Goal: Task Accomplishment & Management: Use online tool/utility

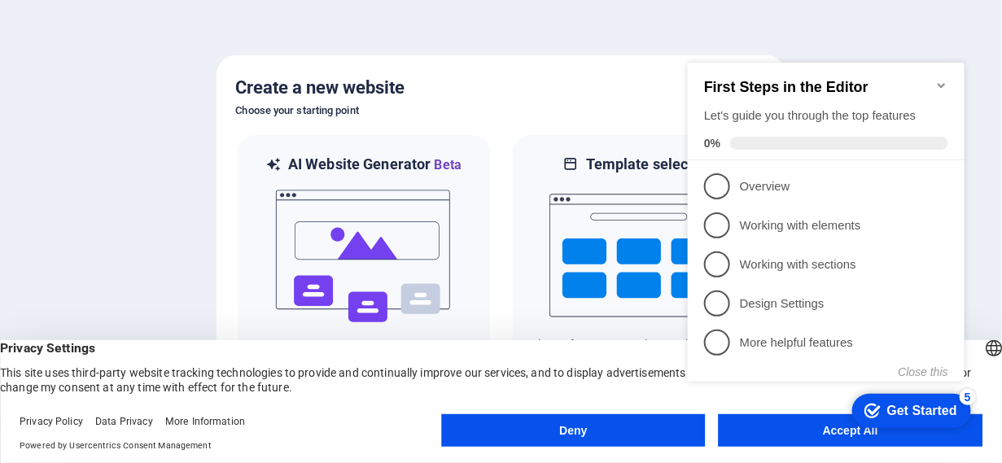
click at [772, 447] on div "Deny Accept All" at bounding box center [711, 433] width 541 height 39
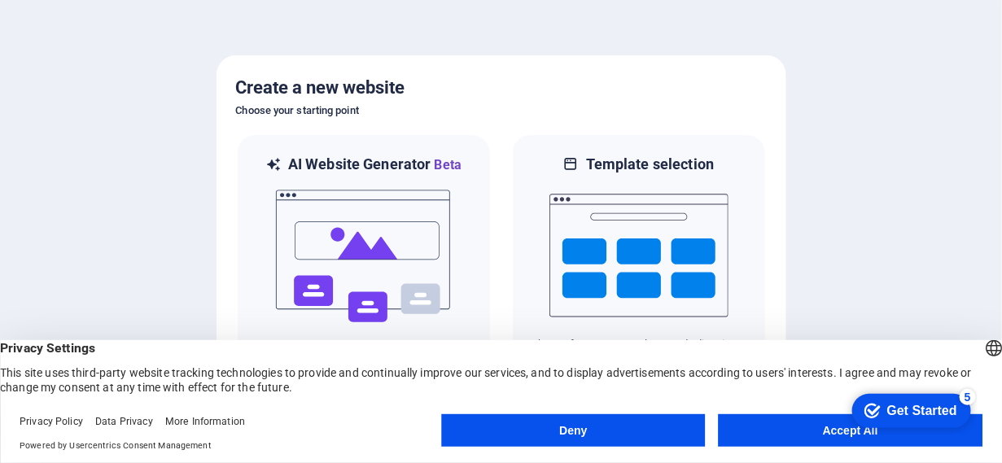
click at [775, 426] on button "Accept All" at bounding box center [850, 430] width 264 height 33
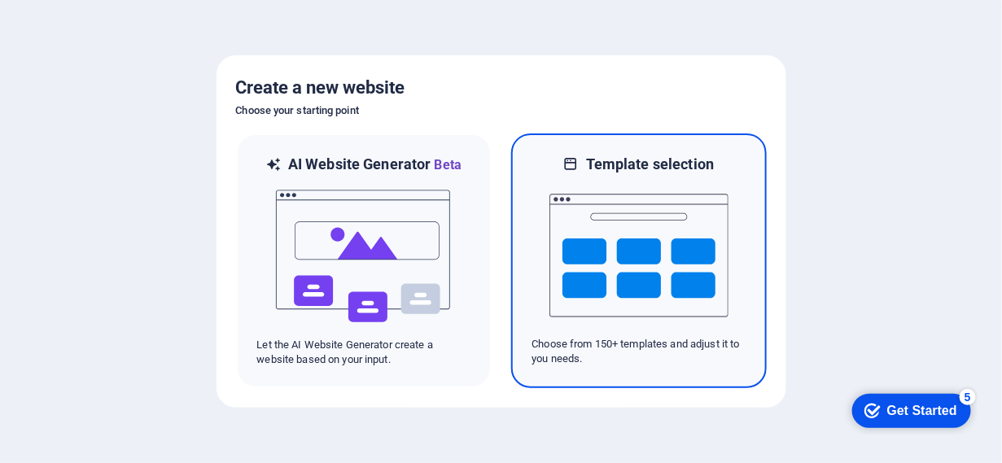
click at [656, 328] on img at bounding box center [638, 255] width 179 height 163
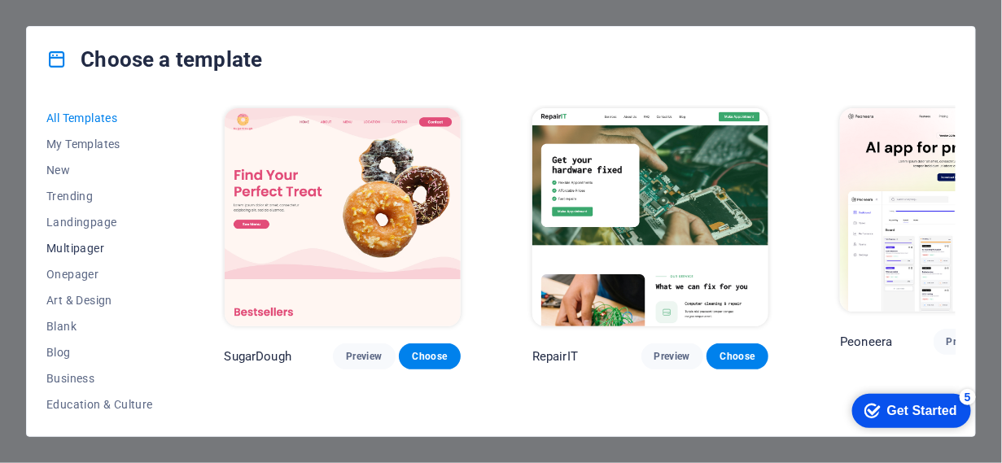
click at [66, 245] on span "Multipager" at bounding box center [99, 248] width 107 height 13
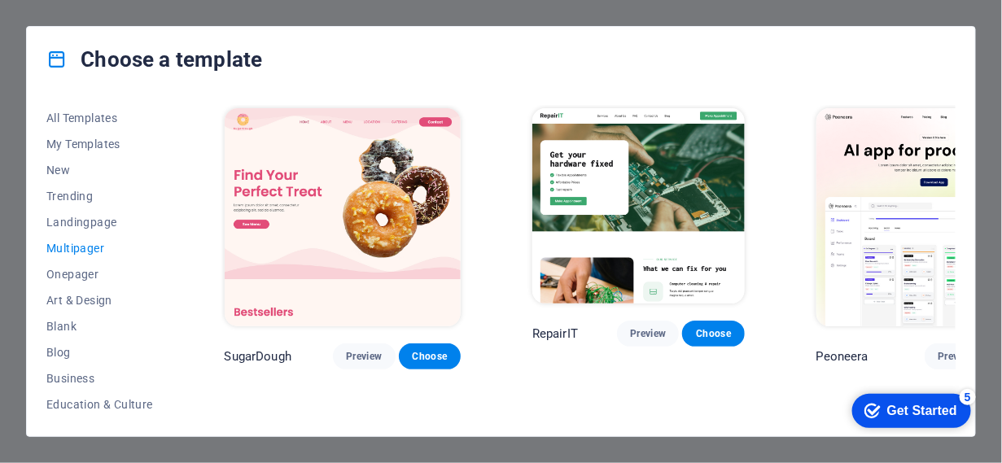
scroll to position [0, 13]
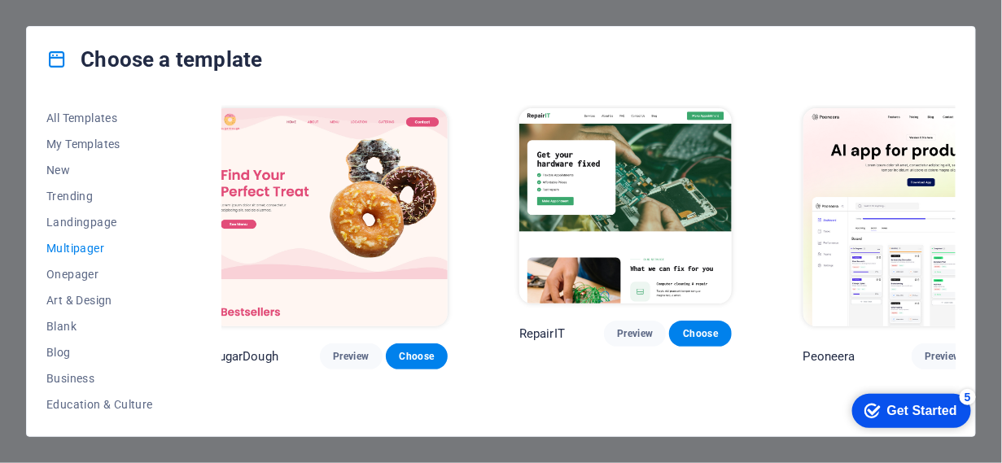
click at [990, 350] on span "Choose" at bounding box center [1008, 356] width 36 height 13
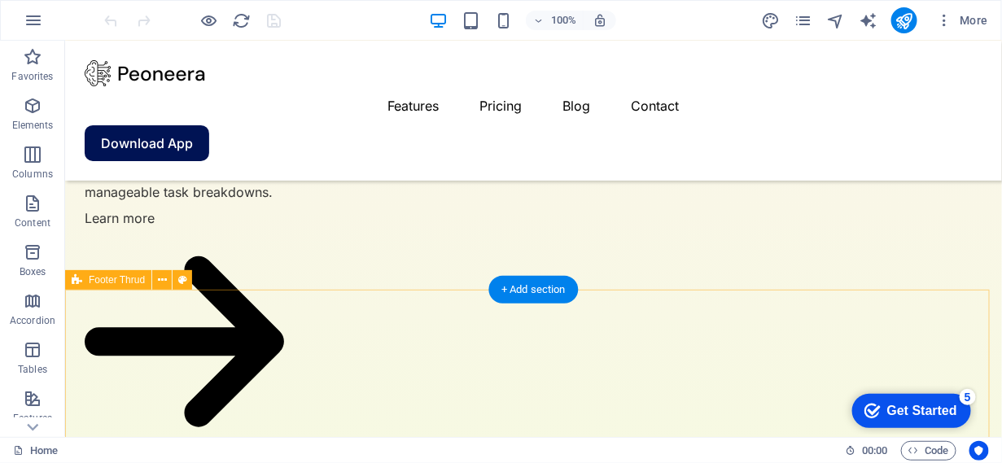
scroll to position [4001, 0]
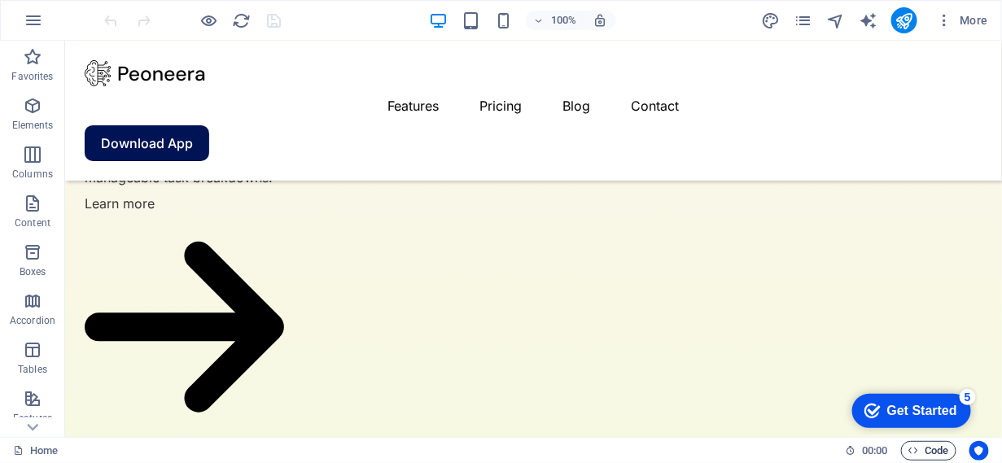
click at [924, 452] on span "Code" at bounding box center [928, 451] width 41 height 20
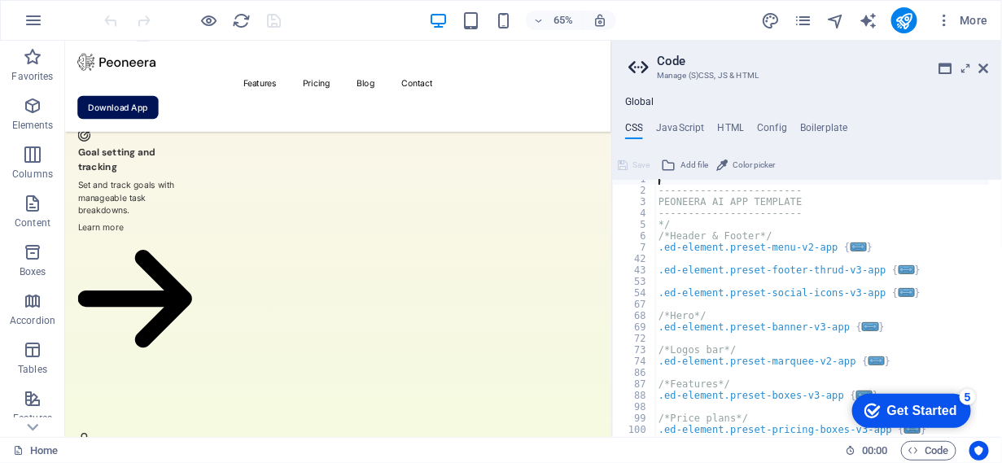
scroll to position [0, 0]
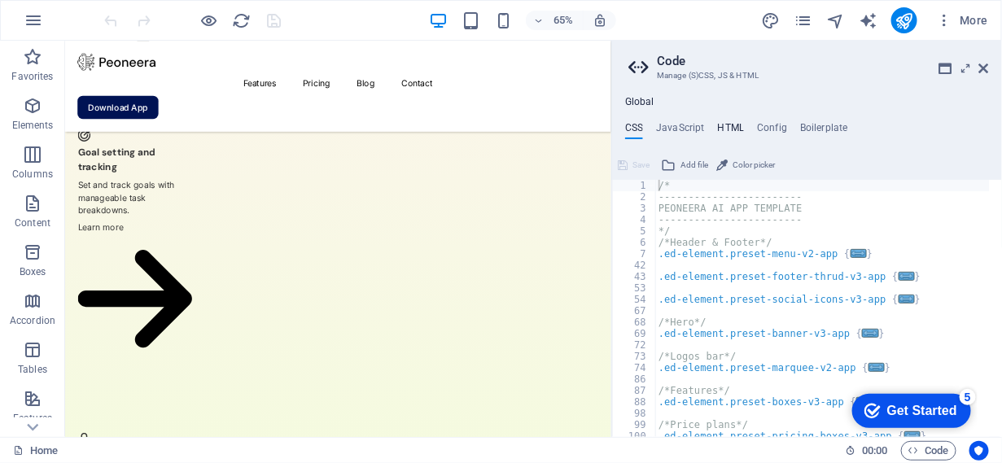
click at [735, 123] on h4 "HTML" at bounding box center [731, 131] width 27 height 18
type textarea "<button href="#main-content" class="wv-link-content button">Skip to main conten…"
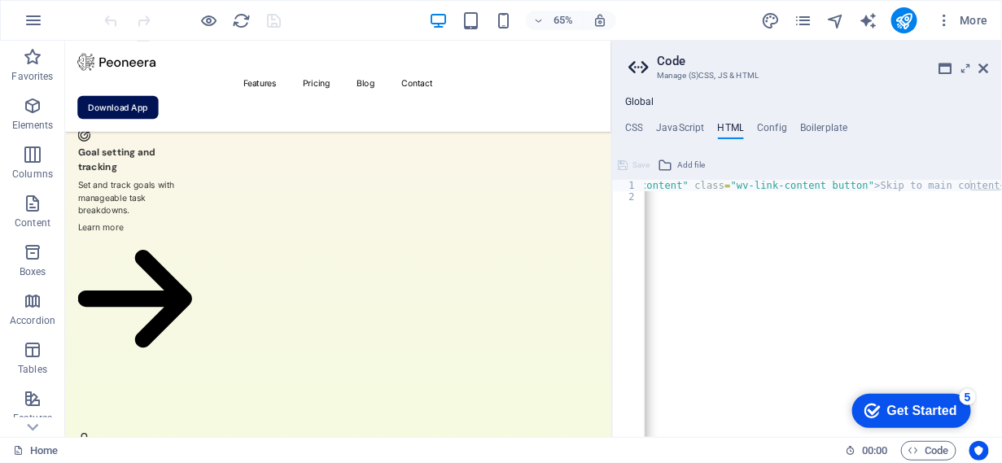
scroll to position [0, 137]
click at [828, 126] on h4 "Boilerplate" at bounding box center [824, 131] width 48 height 18
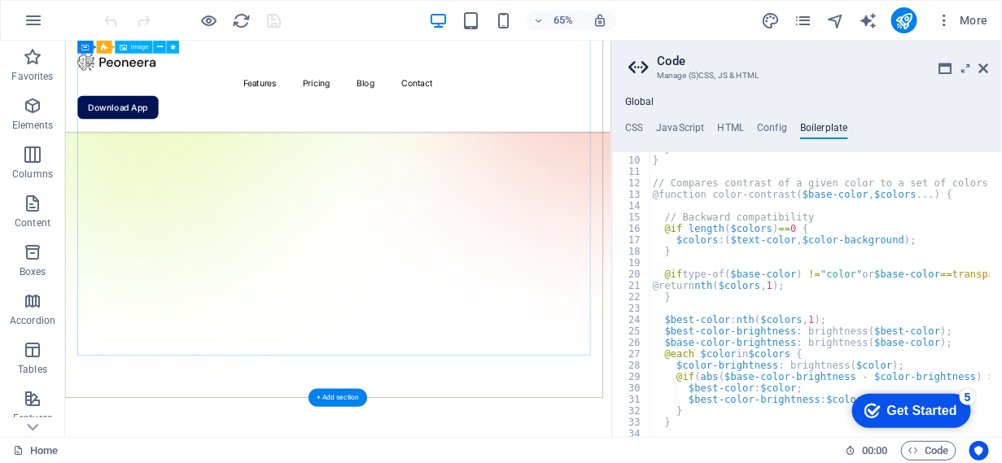
scroll to position [548, 0]
click at [987, 63] on icon at bounding box center [984, 68] width 10 height 13
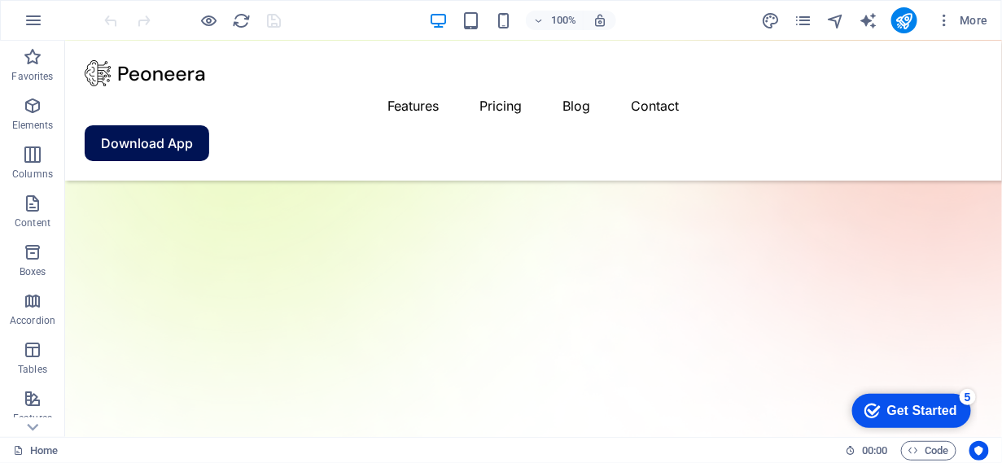
click at [937, 410] on div "Get Started" at bounding box center [921, 410] width 70 height 15
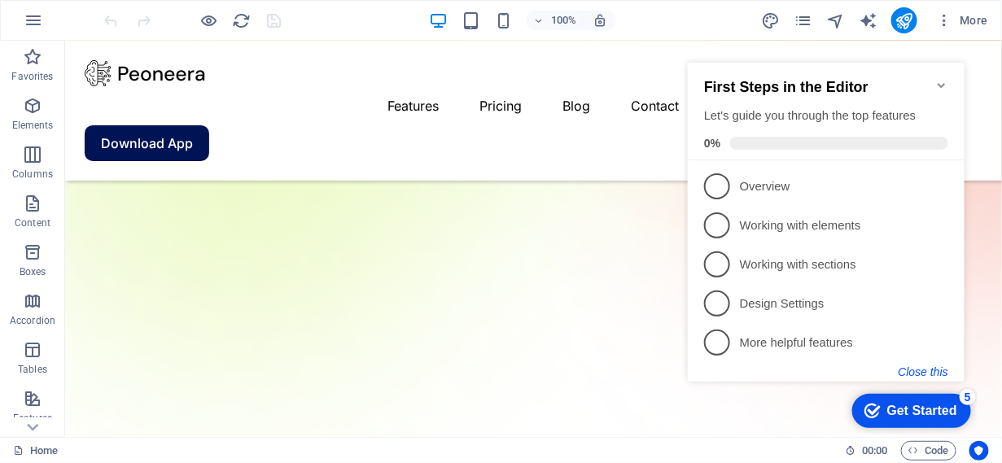
click at [928, 365] on button "Close this" at bounding box center [922, 370] width 50 height 13
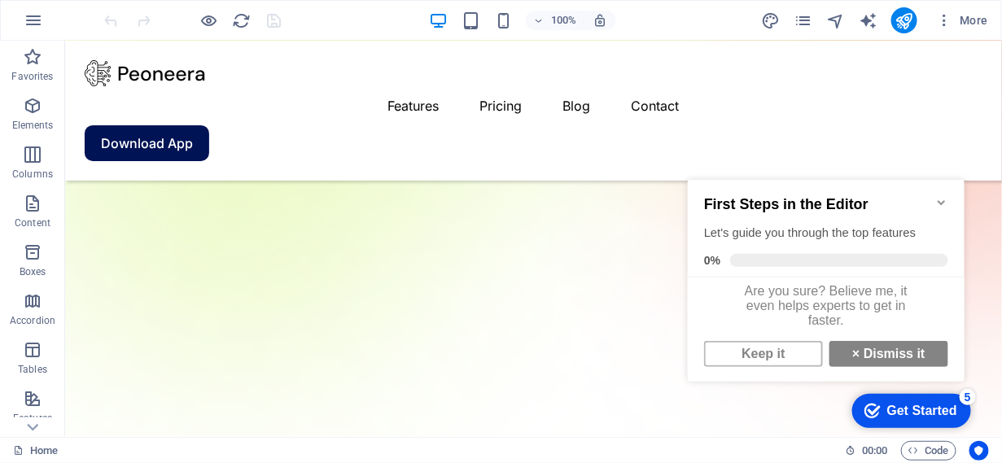
scroll to position [10, 0]
click at [796, 346] on link "Keep it" at bounding box center [762, 353] width 119 height 26
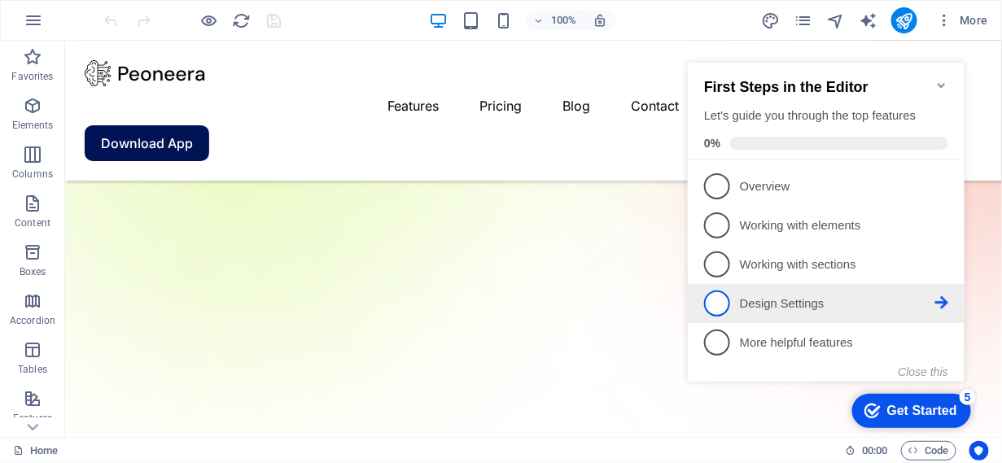
click at [814, 295] on p "Design Settings - incomplete" at bounding box center [836, 303] width 195 height 17
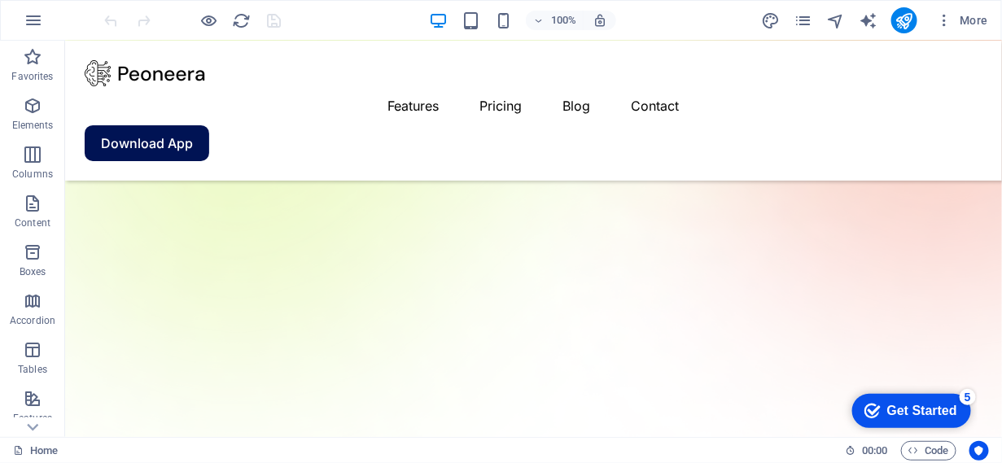
click at [925, 403] on div "Get Started" at bounding box center [921, 410] width 70 height 15
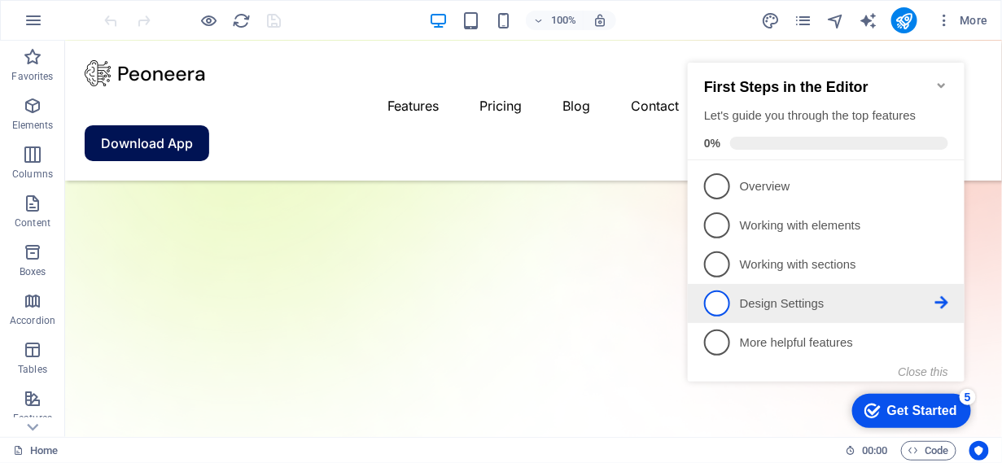
click at [938, 295] on icon at bounding box center [940, 301] width 13 height 13
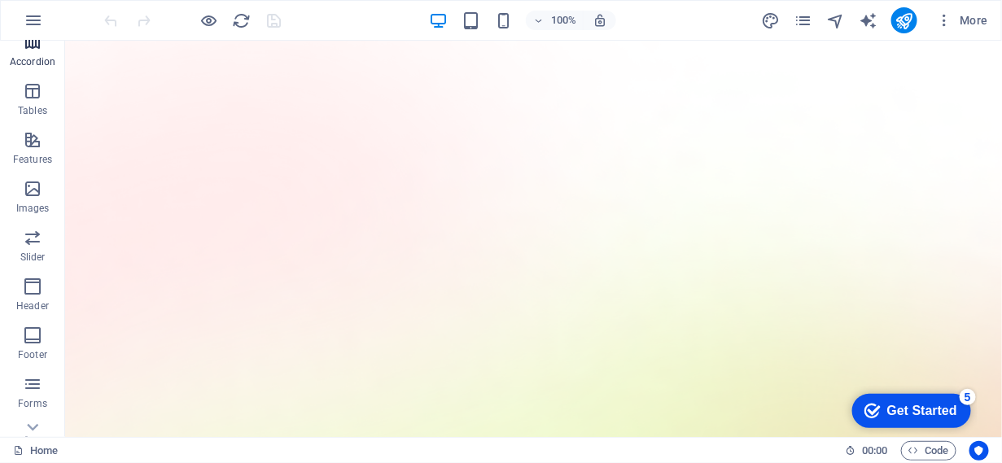
scroll to position [335, 0]
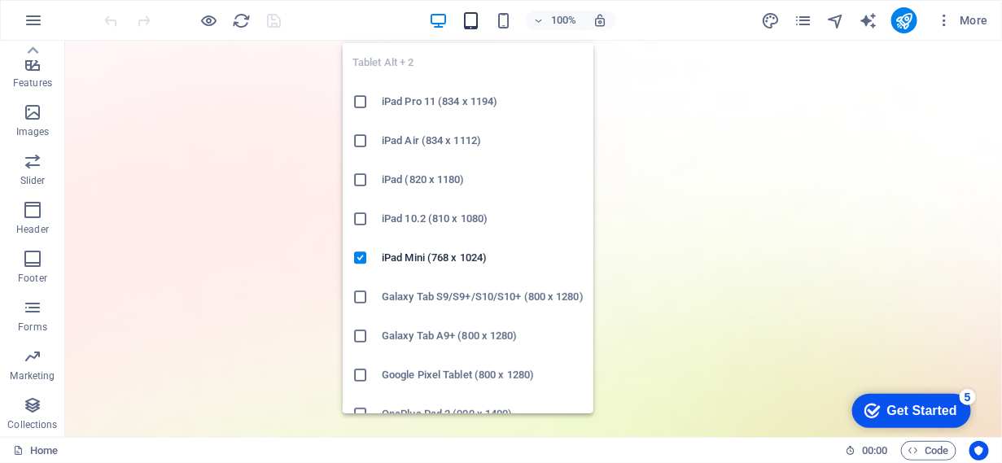
click at [467, 17] on icon "button" at bounding box center [470, 20] width 19 height 19
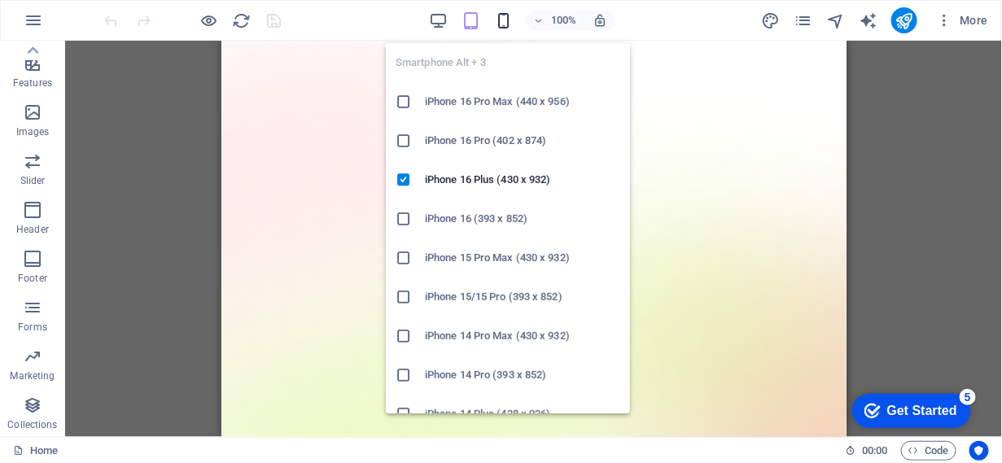
click at [502, 22] on icon "button" at bounding box center [503, 20] width 19 height 19
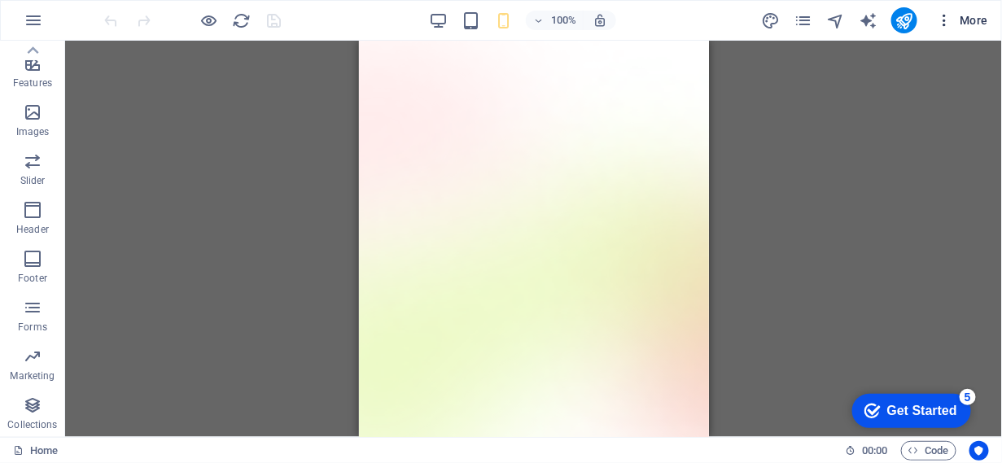
click at [975, 19] on span "More" at bounding box center [961, 20] width 51 height 16
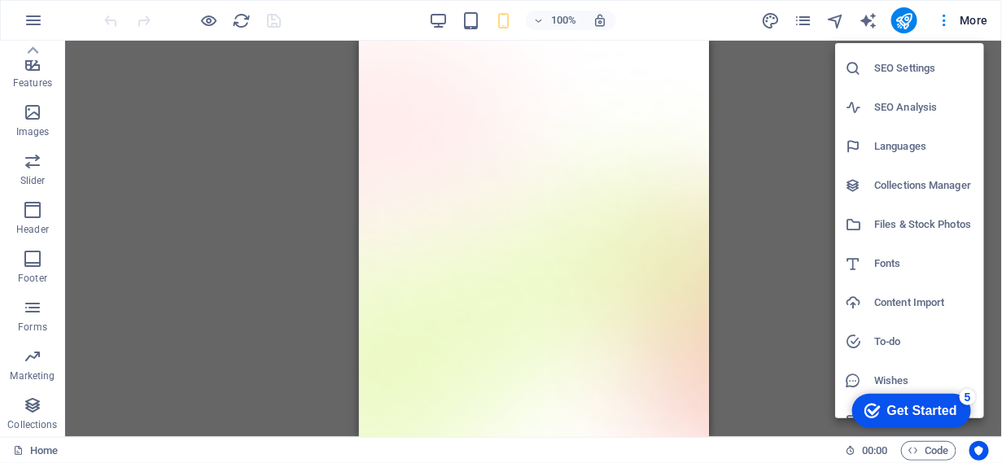
scroll to position [0, 0]
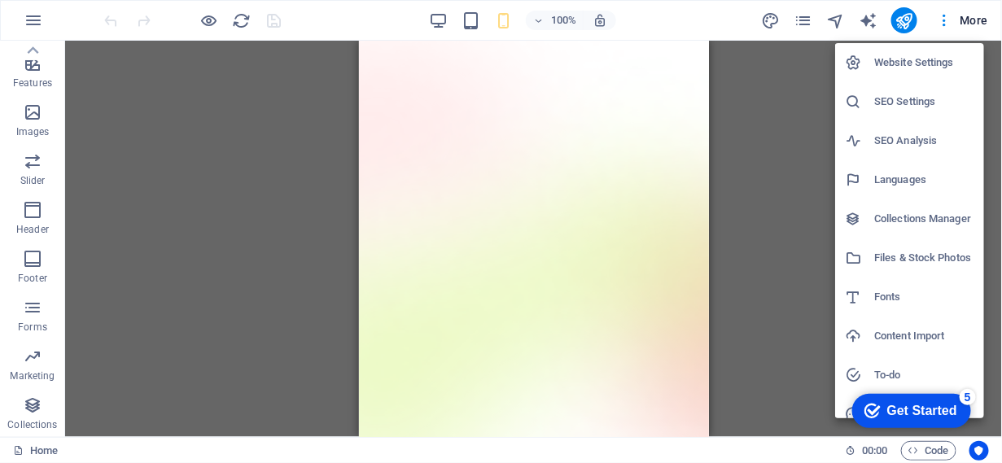
click at [31, 15] on div at bounding box center [501, 231] width 1002 height 463
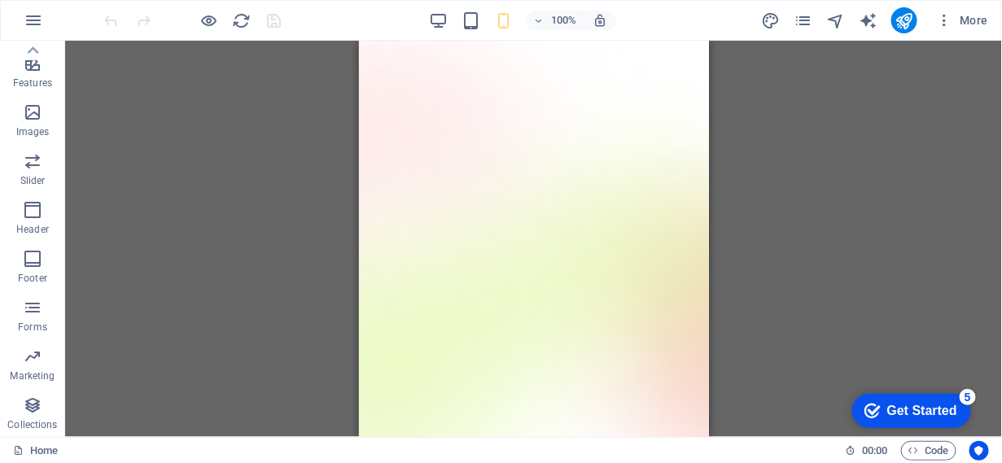
click at [31, 15] on icon "button" at bounding box center [34, 21] width 20 height 20
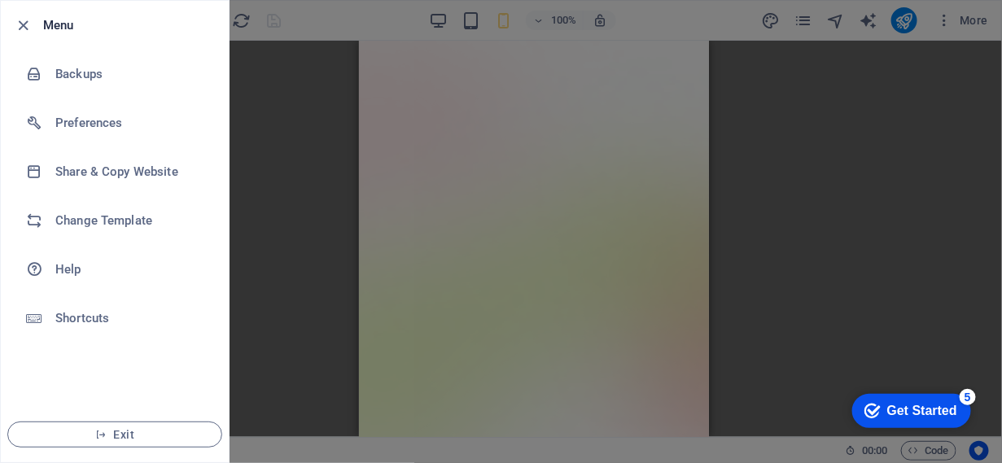
click at [127, 421] on li "Exit" at bounding box center [115, 434] width 228 height 55
click at [127, 431] on span "Exit" at bounding box center [114, 434] width 187 height 13
